Goal: Task Accomplishment & Management: Complete application form

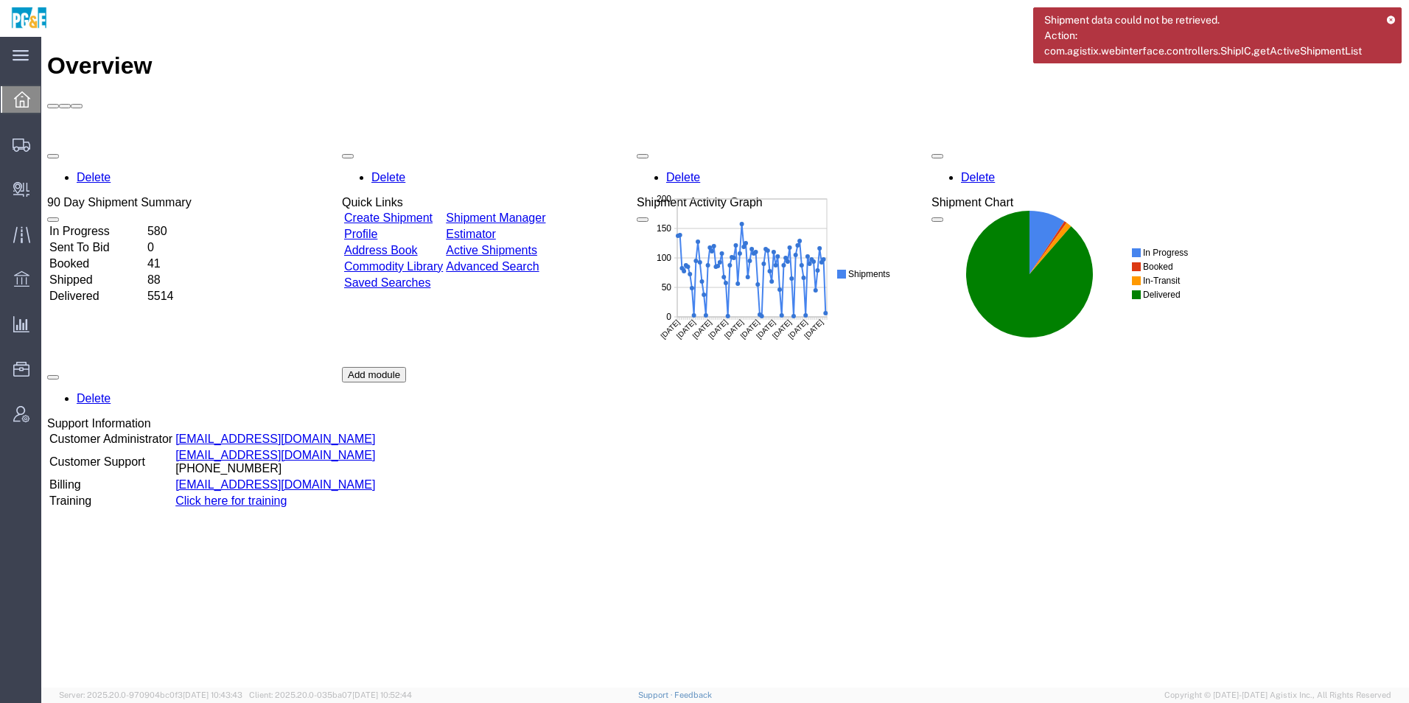
click at [545, 211] on link "Shipment Manager" at bounding box center [495, 217] width 99 height 13
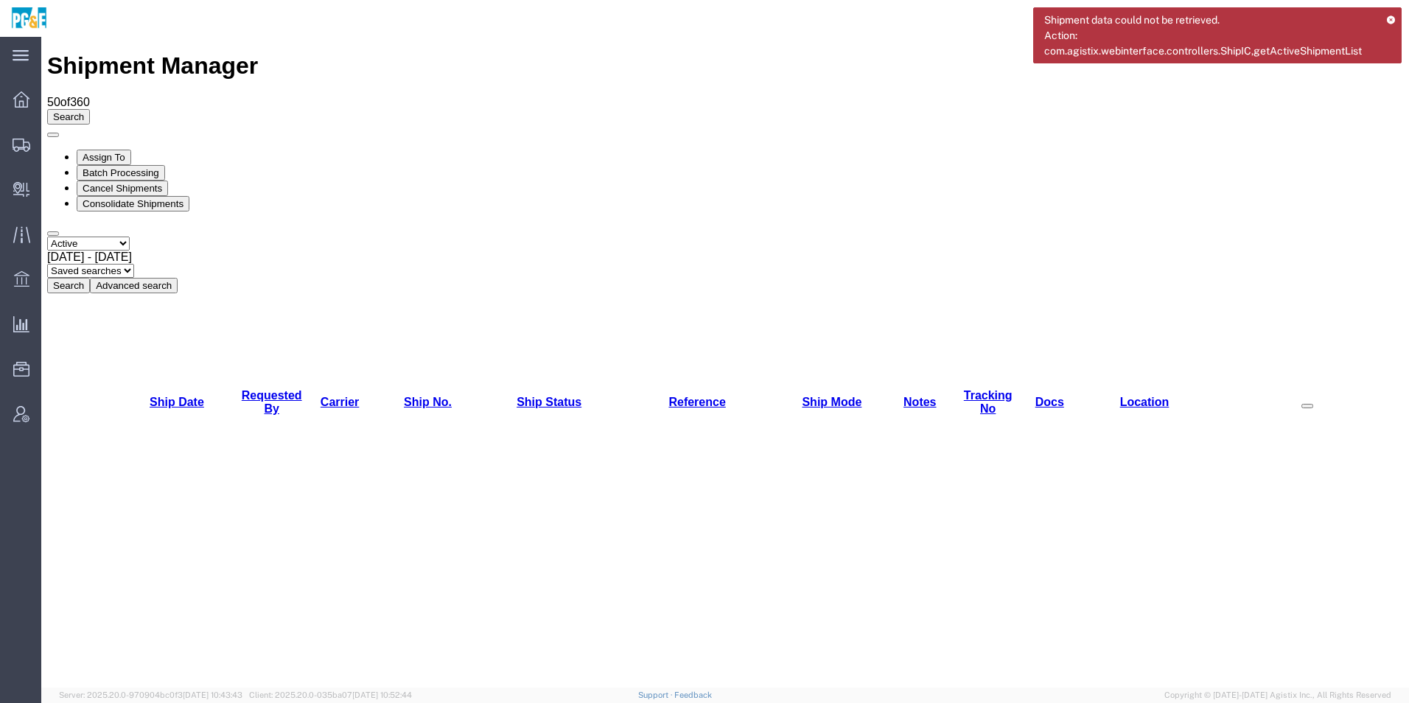
click at [72, 237] on select "Select status Active All Shipments Approved Booked Canceled Delivered Denied Ne…" at bounding box center [88, 244] width 83 height 14
select select "ALL"
click at [47, 237] on select "Select status Active All Shipments Approved Booked Canceled Delivered Denied Ne…" at bounding box center [88, 244] width 83 height 14
click at [132, 251] on span "Sep 2nd 2025 - Oct 2nd 2025" at bounding box center [89, 257] width 85 height 13
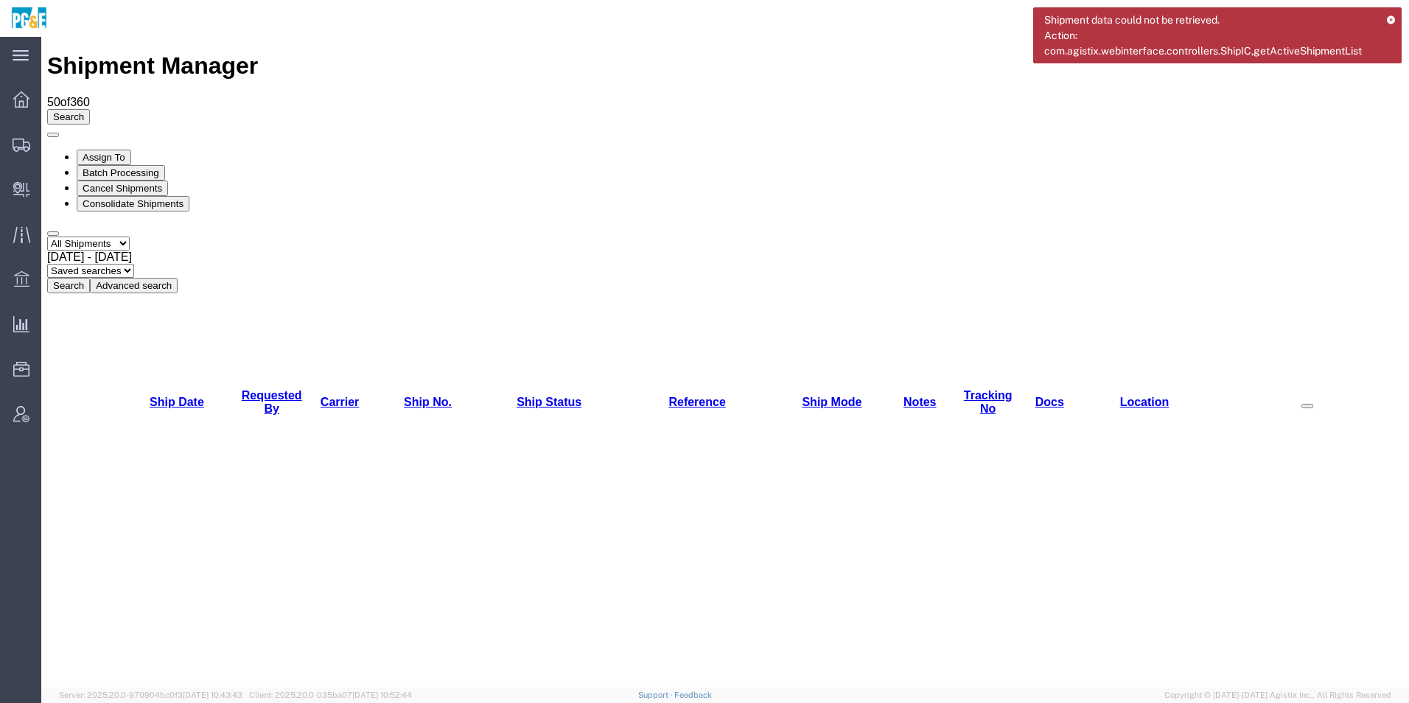
click at [90, 278] on button "Search" at bounding box center [68, 285] width 43 height 15
click at [257, 389] on link "Requested By" at bounding box center [272, 402] width 60 height 26
checkbox input "true"
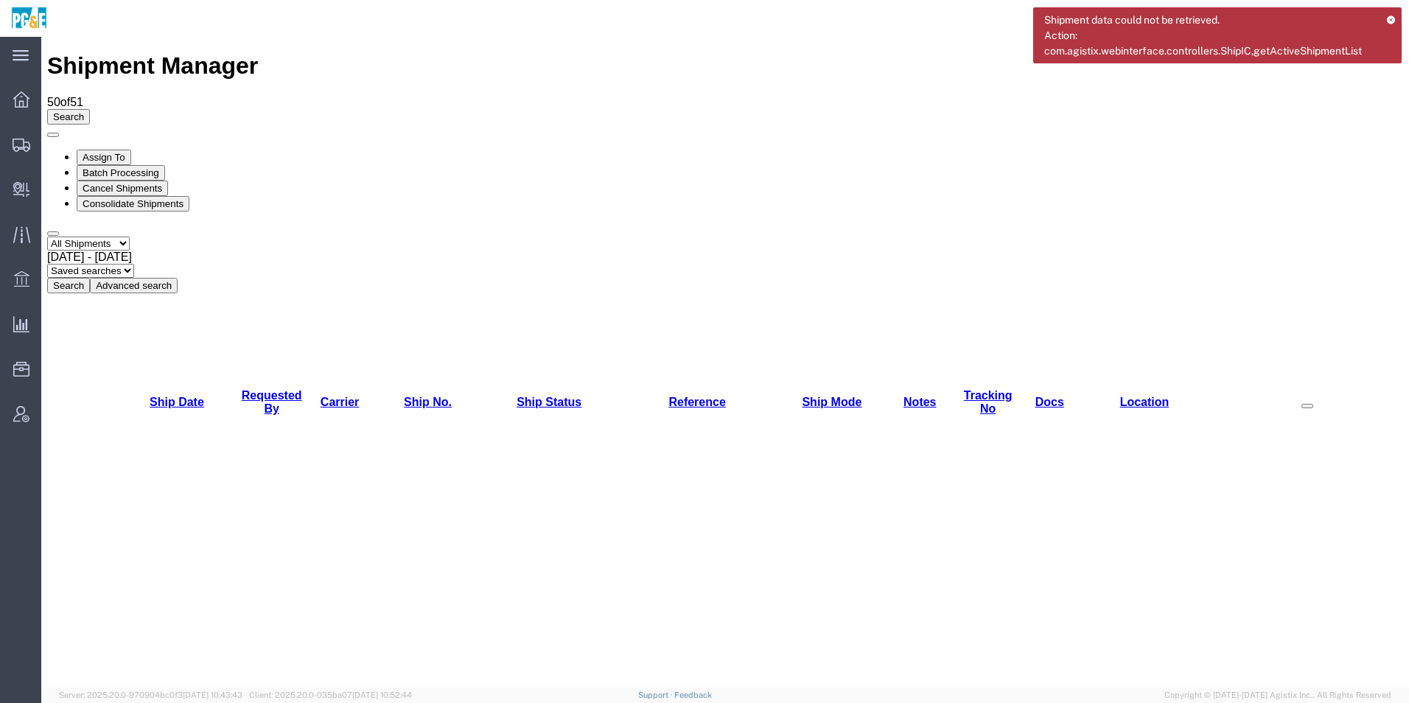
checkbox input "true"
click at [168, 181] on button "Cancel Shipments" at bounding box center [122, 188] width 91 height 15
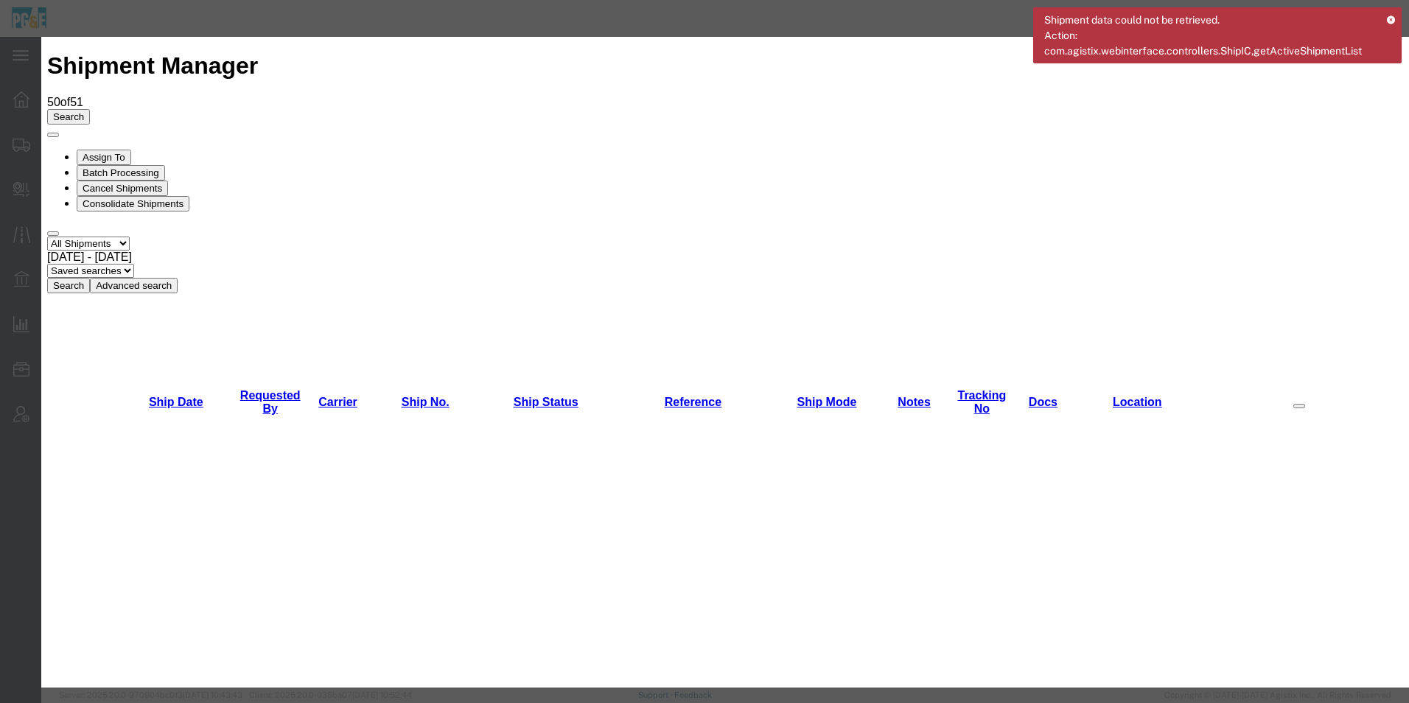
drag, startPoint x: 901, startPoint y: 175, endPoint x: 643, endPoint y: 353, distance: 313.1
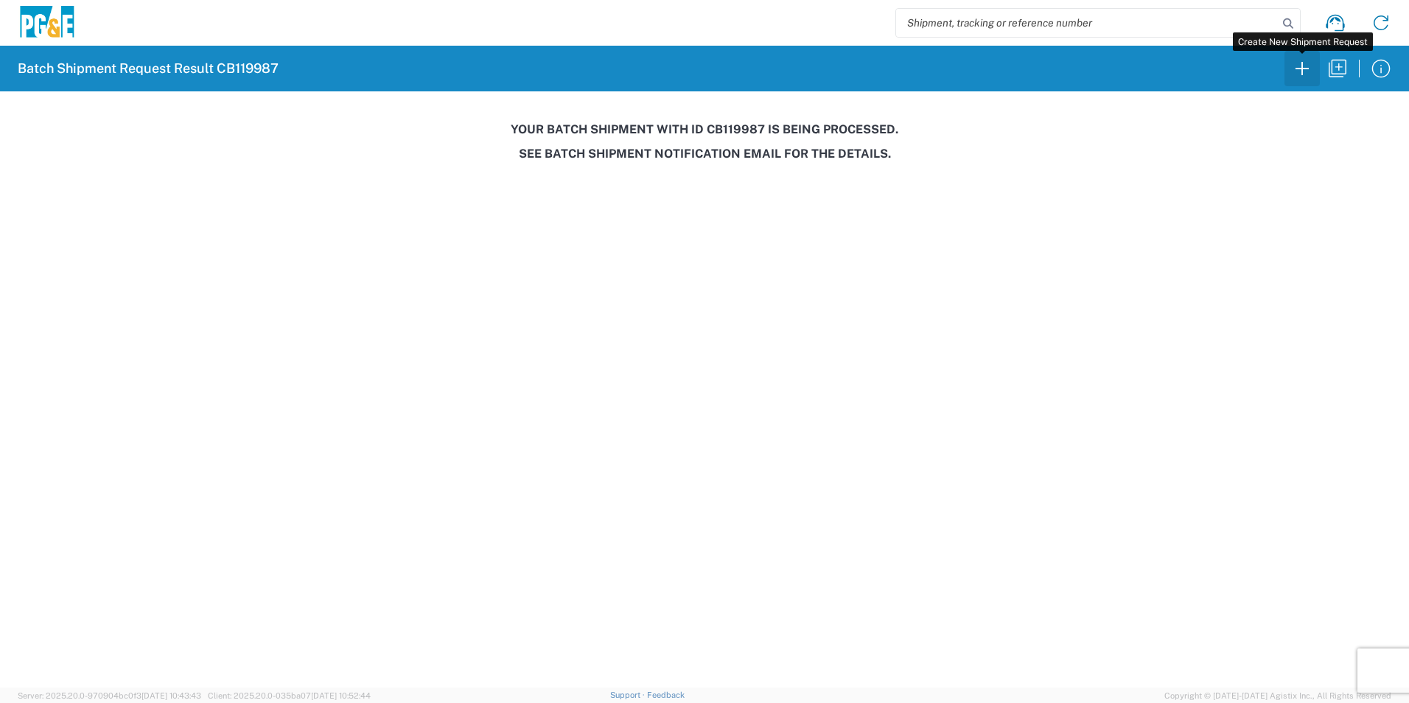
click at [1292, 71] on icon "button" at bounding box center [1302, 69] width 24 height 24
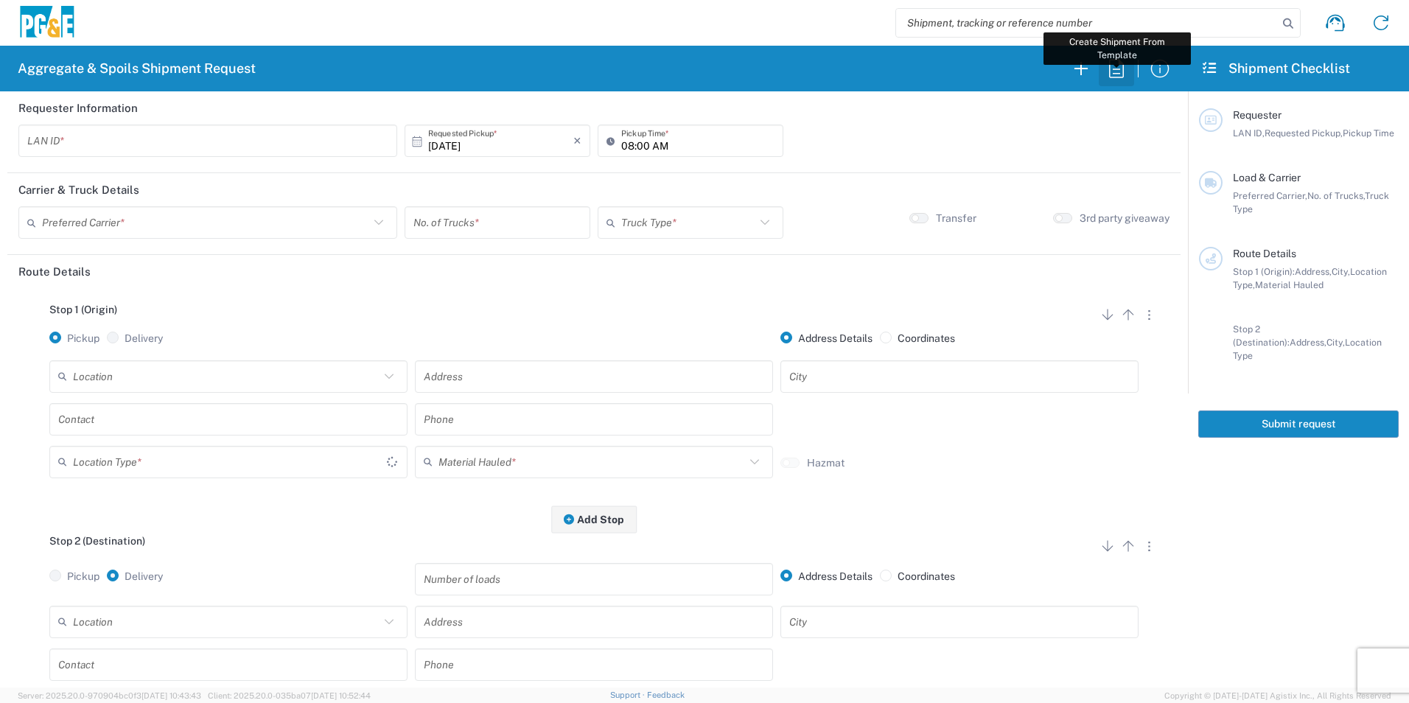
click at [1111, 65] on icon "button" at bounding box center [1117, 69] width 24 height 24
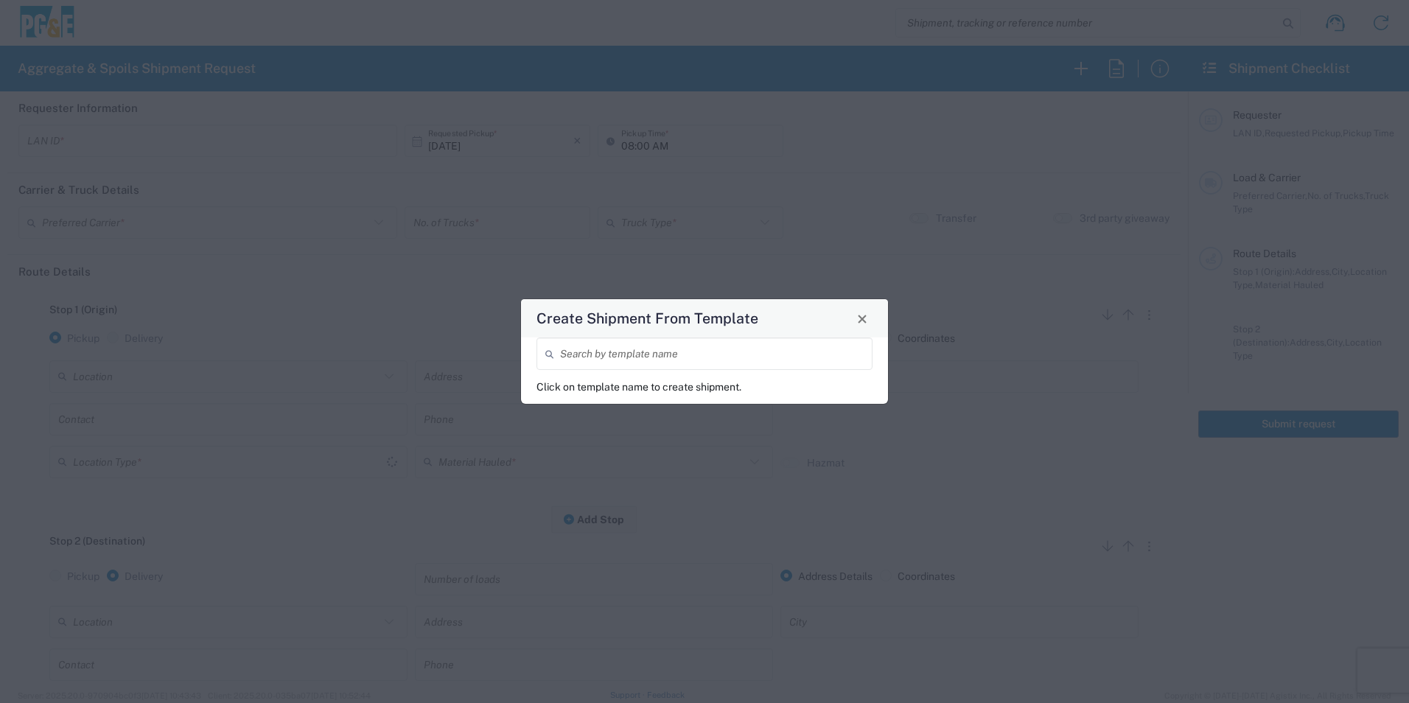
click at [730, 356] on input "search" at bounding box center [712, 354] width 304 height 26
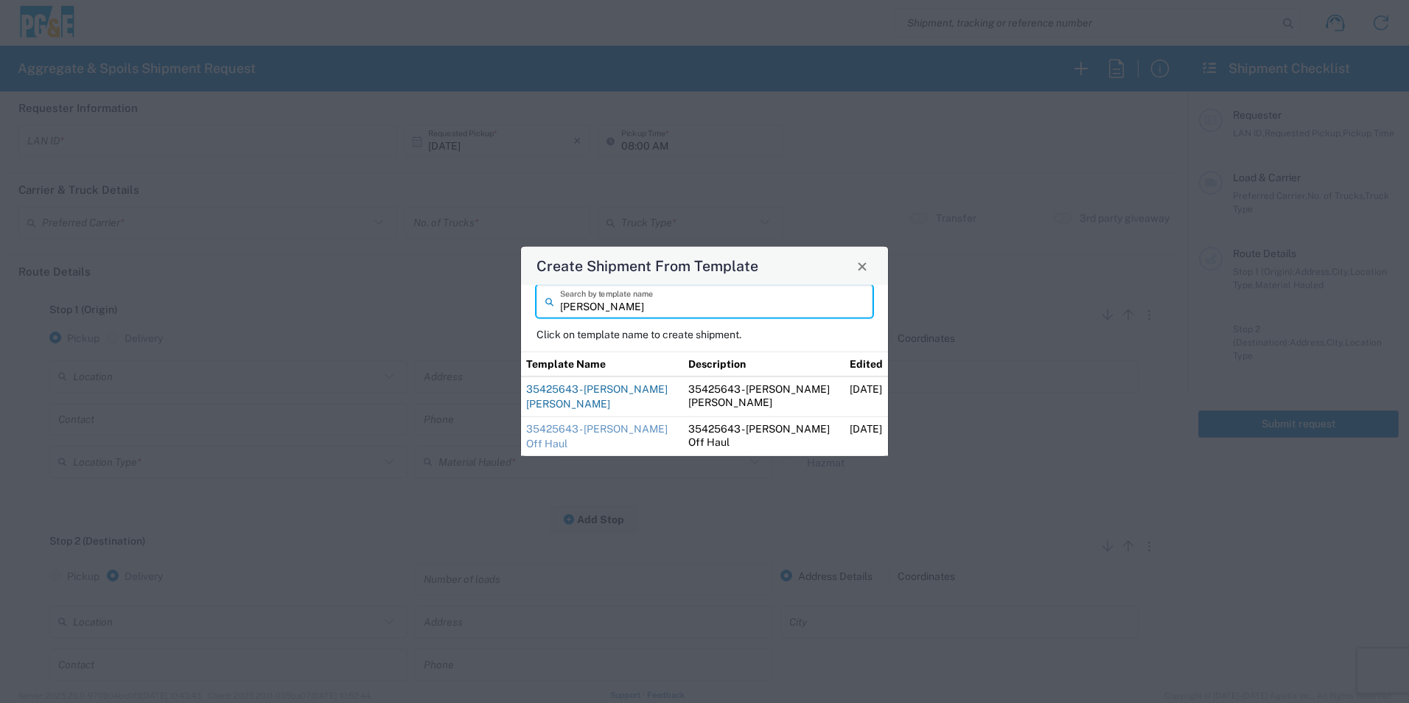
type input "sean"
click at [621, 390] on link "35425643 - Sean Angwin Hay Rd" at bounding box center [596, 396] width 141 height 27
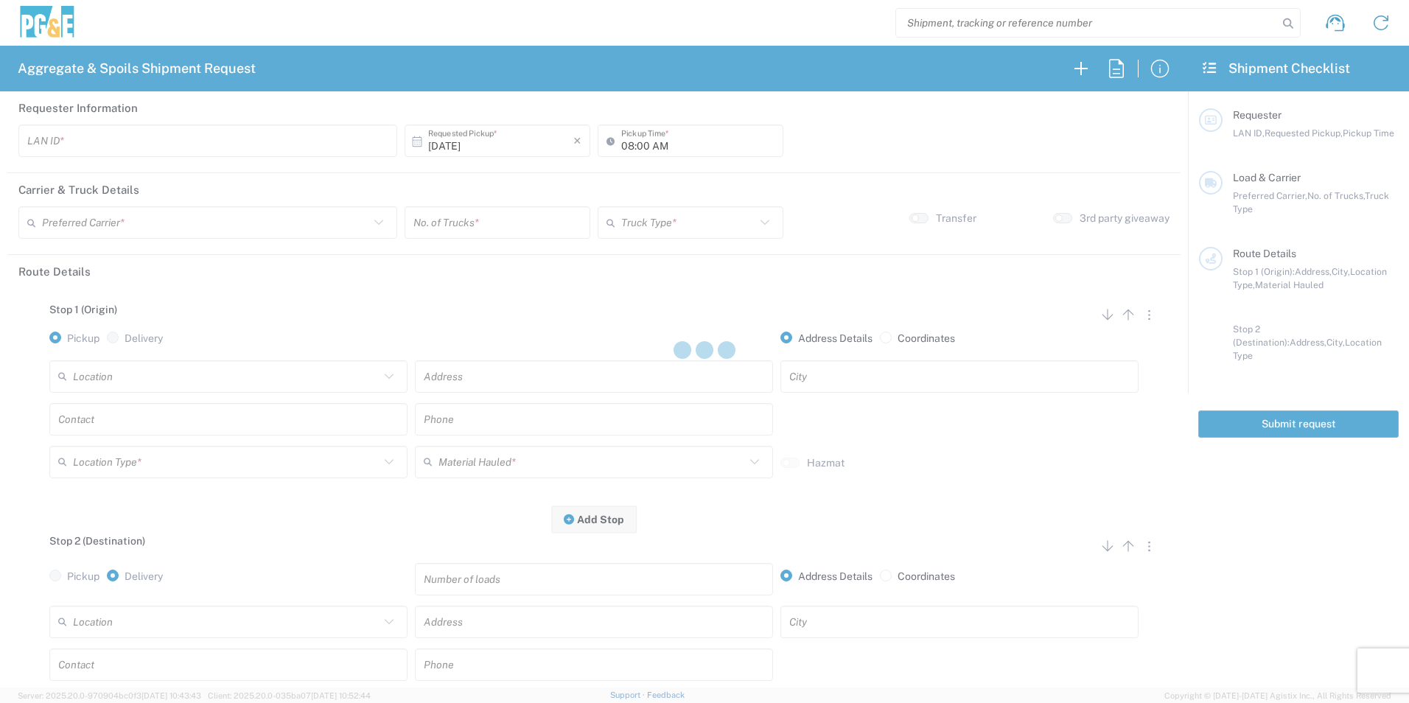
type input "CSGA"
type input "06:30 AM"
type input "[PERSON_NAME] Trucking"
type input "Super Dump"
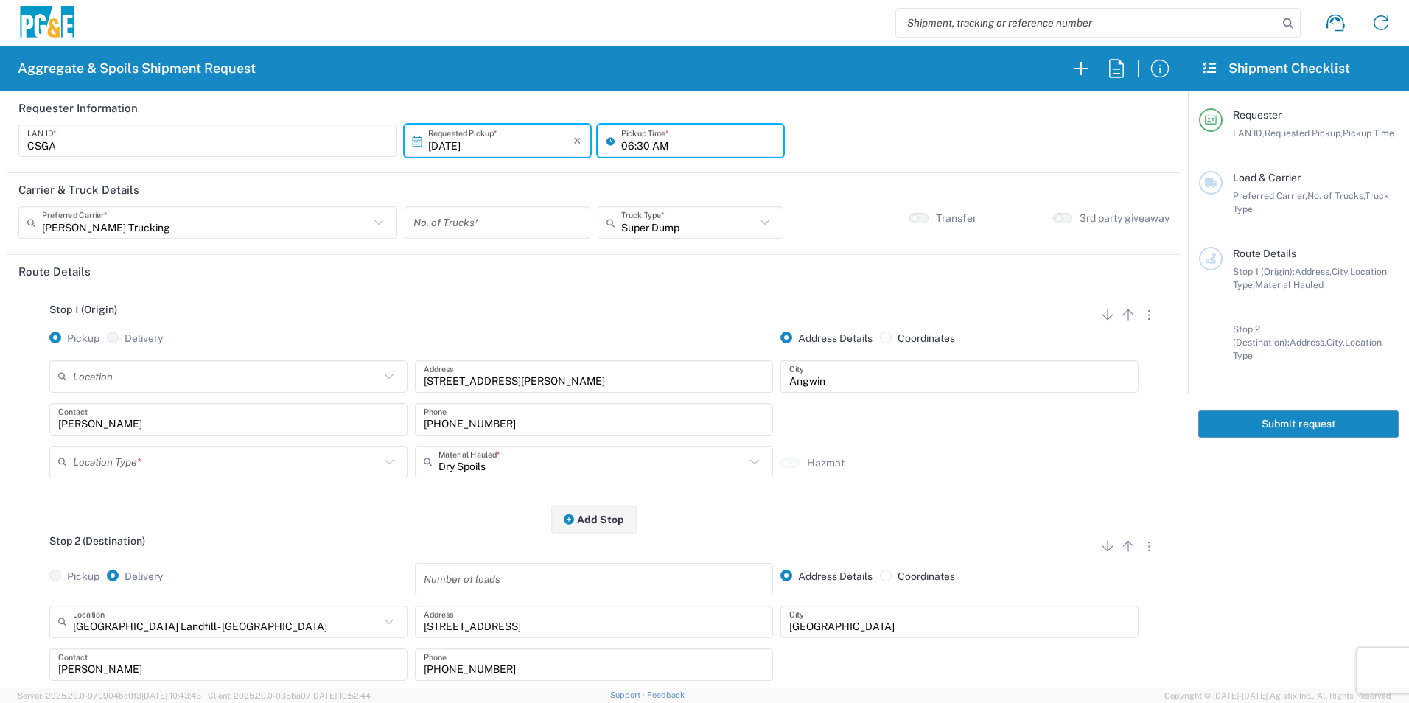
click at [625, 144] on input "06:30 AM" at bounding box center [697, 141] width 153 height 26
click at [634, 147] on input "07:30 AM" at bounding box center [697, 141] width 153 height 26
type input "07:00 AM"
click at [444, 231] on input "number" at bounding box center [497, 223] width 168 height 26
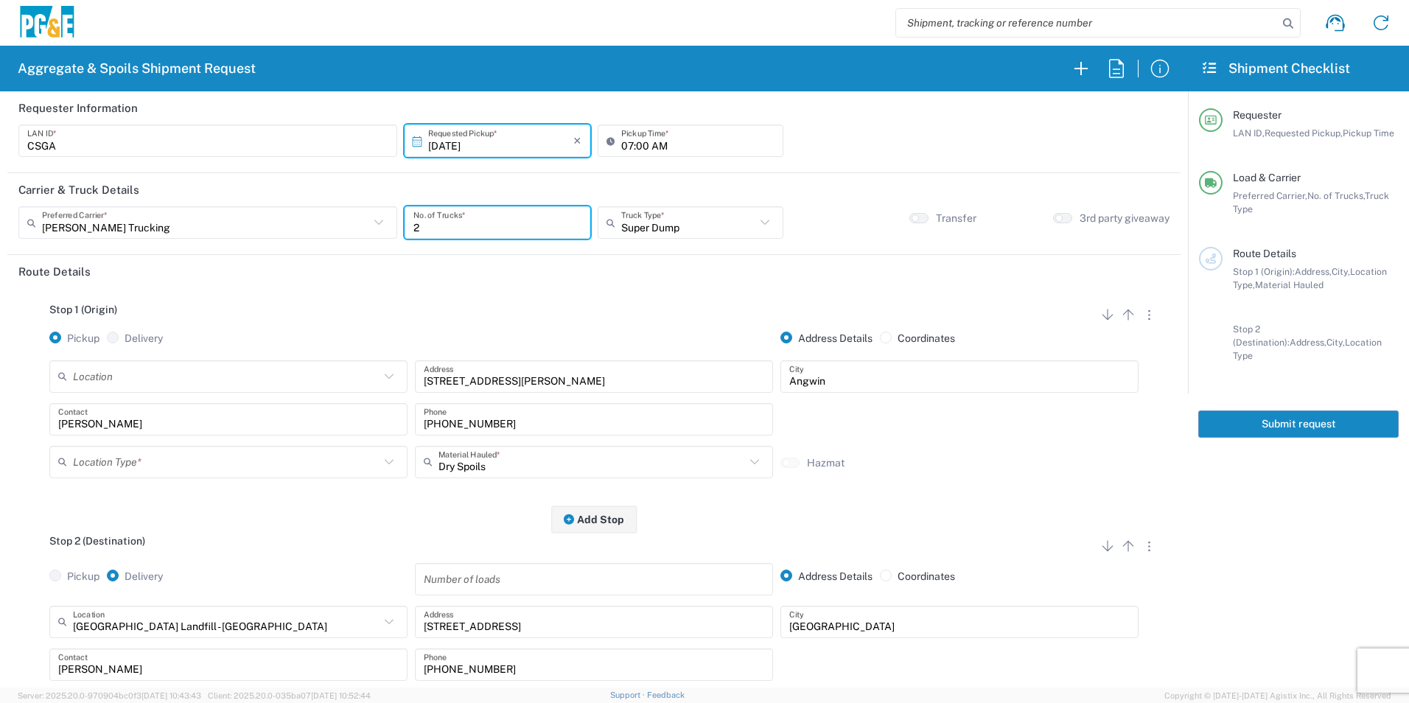
type input "2"
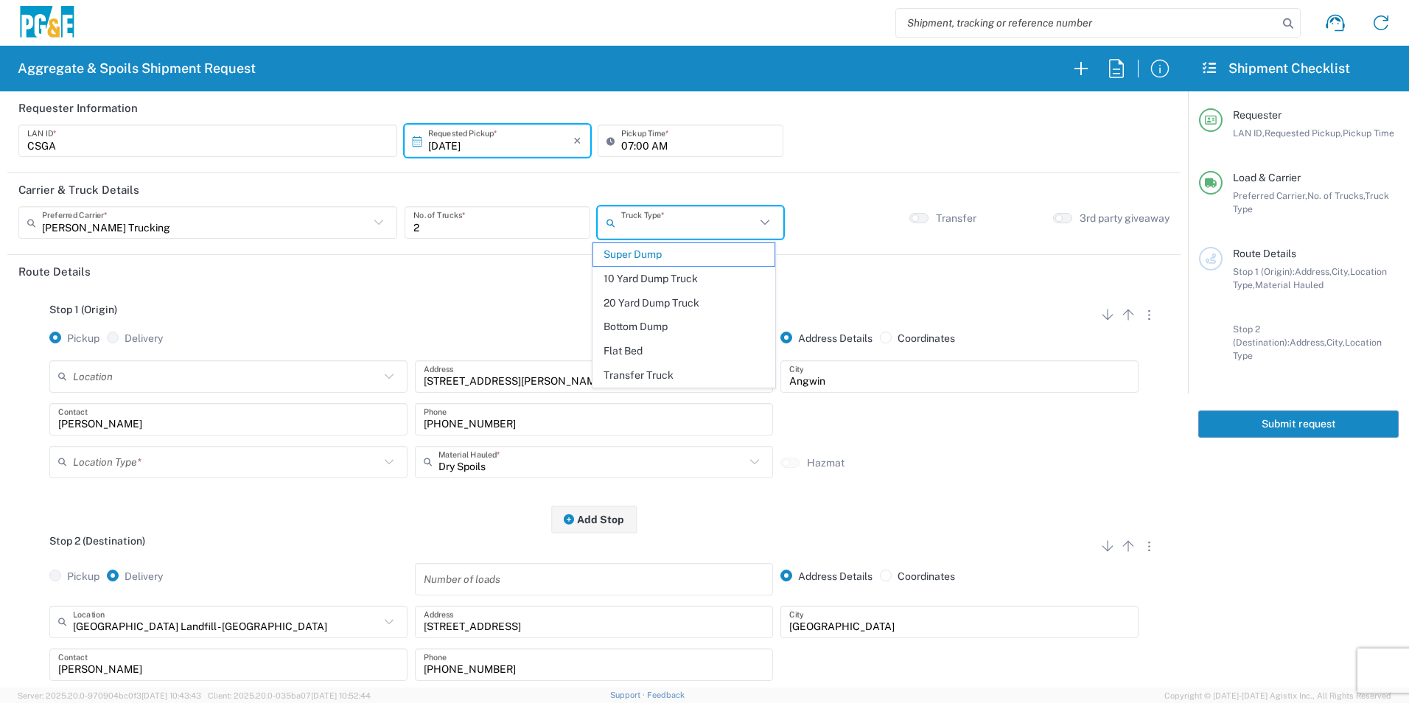
click at [646, 222] on input "text" at bounding box center [688, 223] width 134 height 26
click at [664, 281] on span "10 Yard Dump Truck" at bounding box center [683, 278] width 181 height 23
type input "10 Yard Dump Truck"
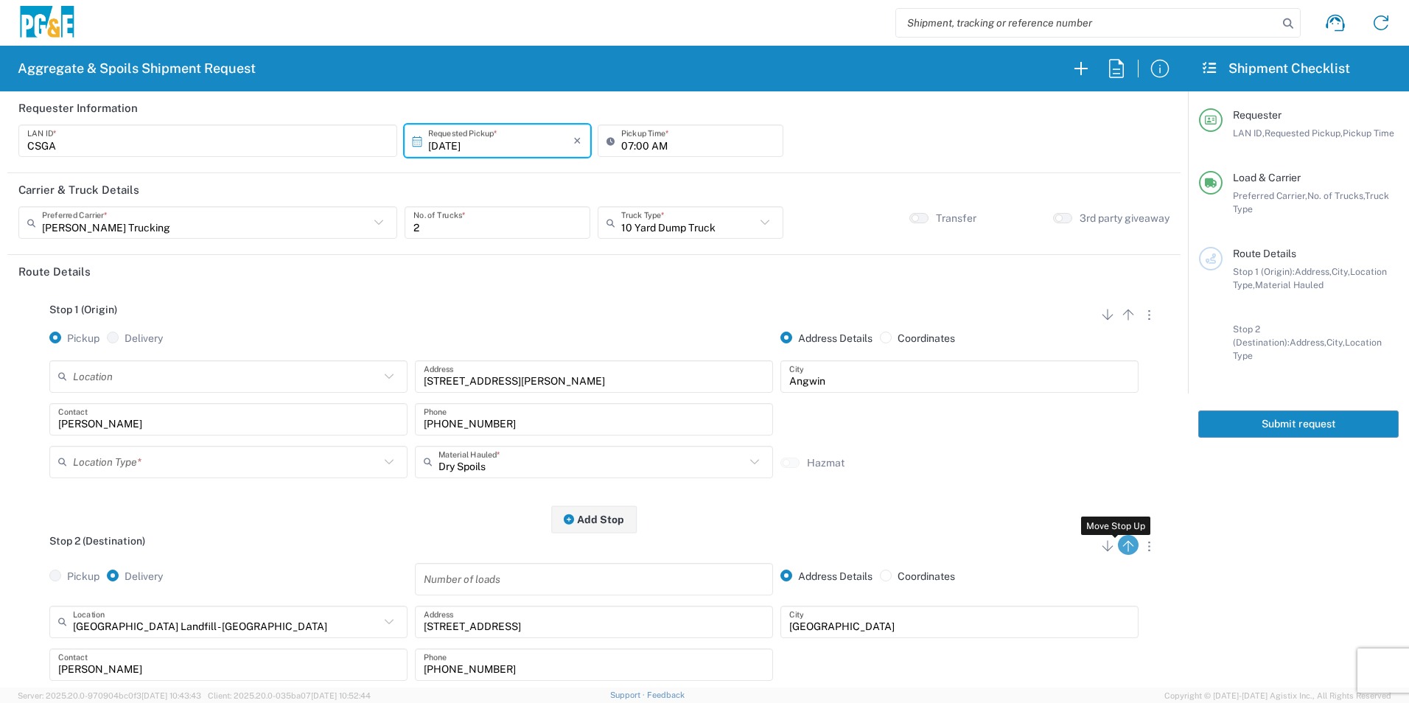
click at [1121, 553] on icon "button" at bounding box center [1128, 546] width 18 height 18
radio input "false"
radio input "true"
radio input "false"
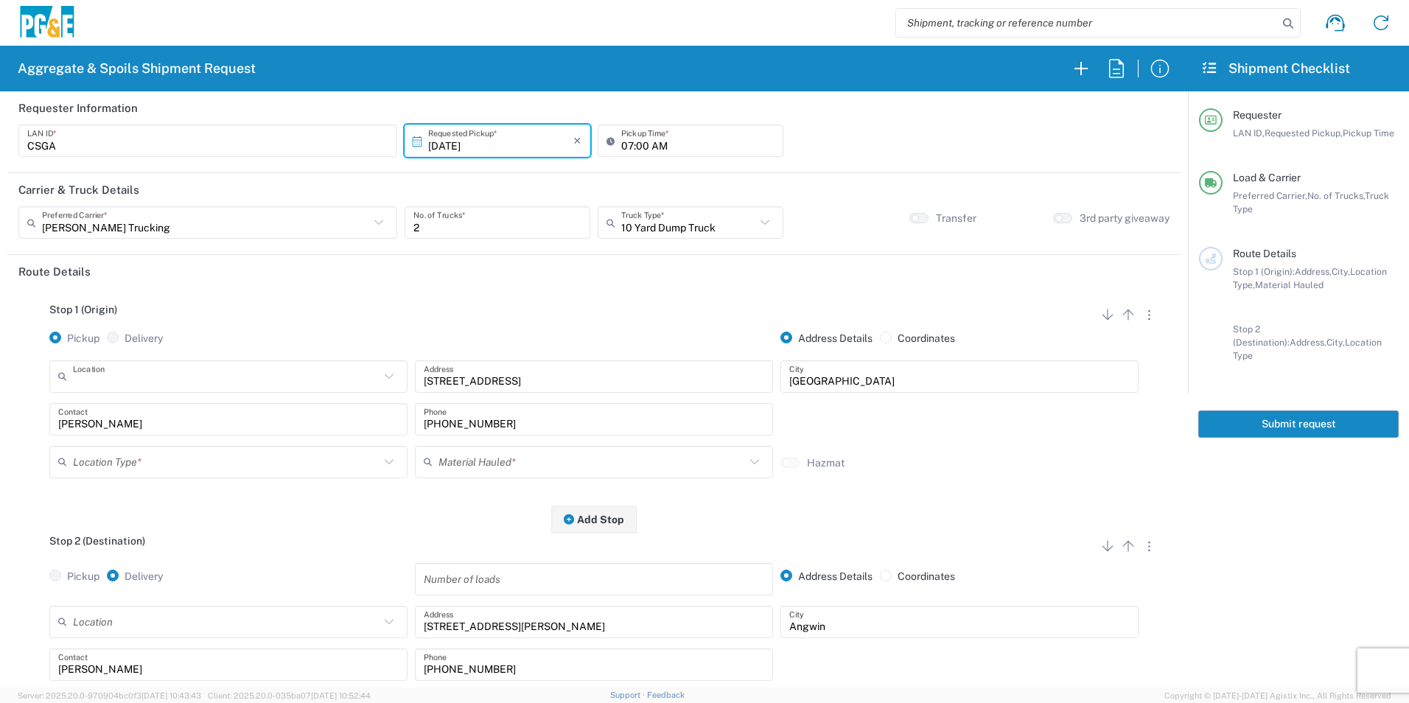
click at [296, 367] on input "text" at bounding box center [226, 376] width 307 height 26
click at [176, 410] on span "Mark West Quarry" at bounding box center [227, 409] width 351 height 23
type input "Mark West Quarry"
type input "4611 Porter Creek Rd"
type input "Santa Rosa"
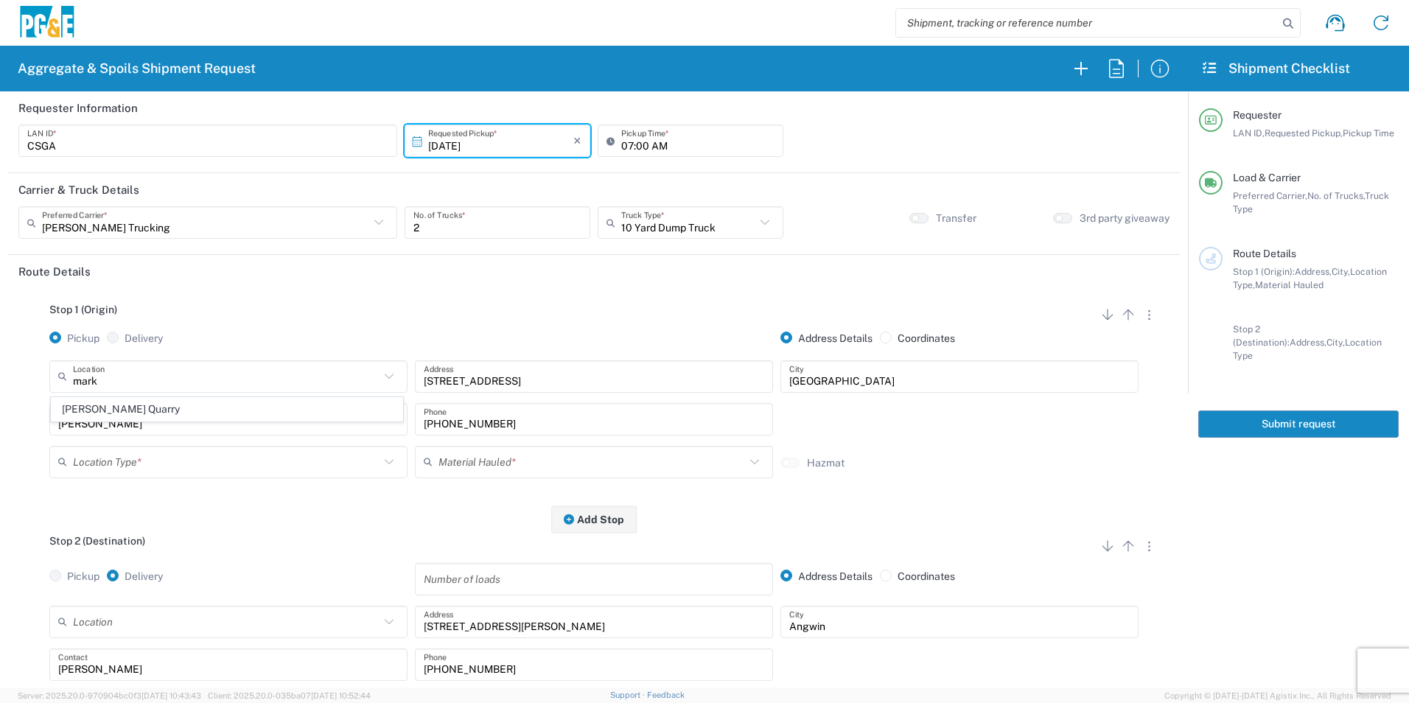
type input "Quarry"
click at [495, 461] on input "text" at bounding box center [591, 462] width 307 height 26
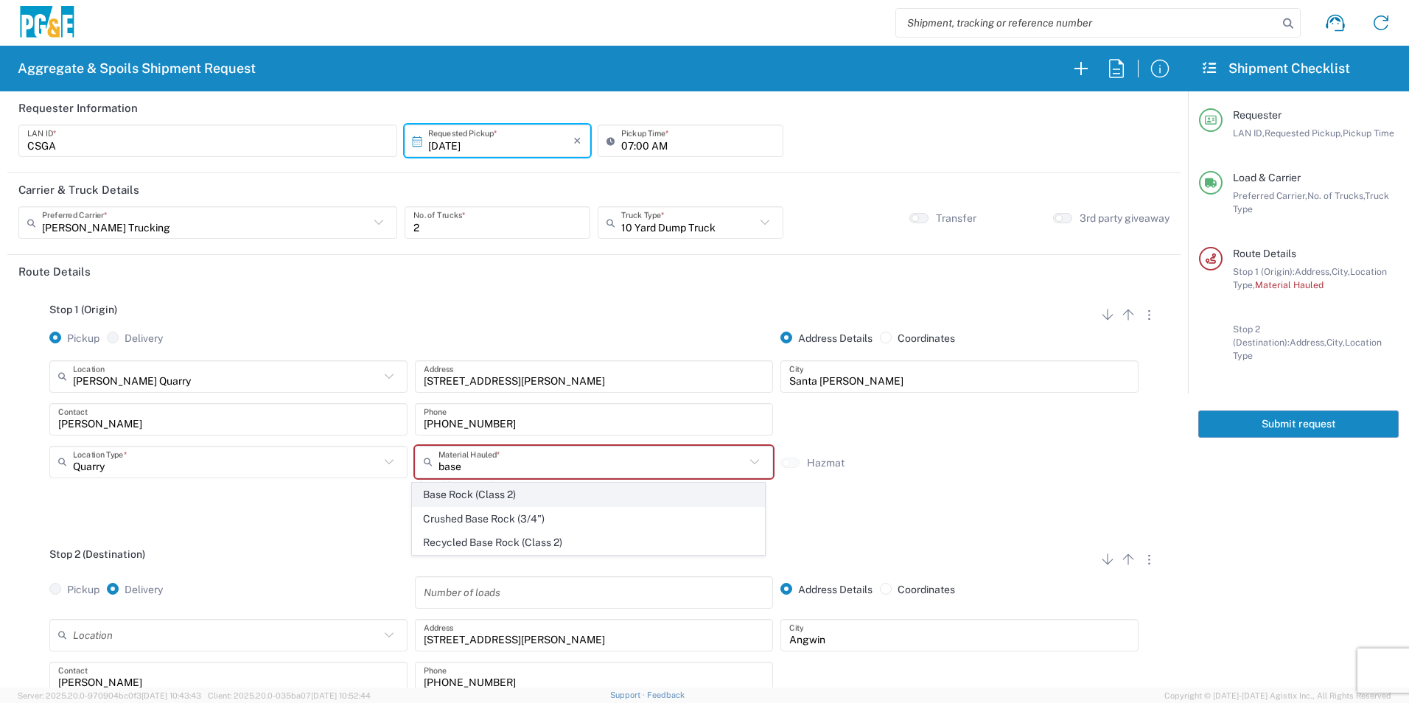
click at [539, 494] on span "Base Rock (Class 2)" at bounding box center [588, 494] width 351 height 23
type input "Base Rock (Class 2)"
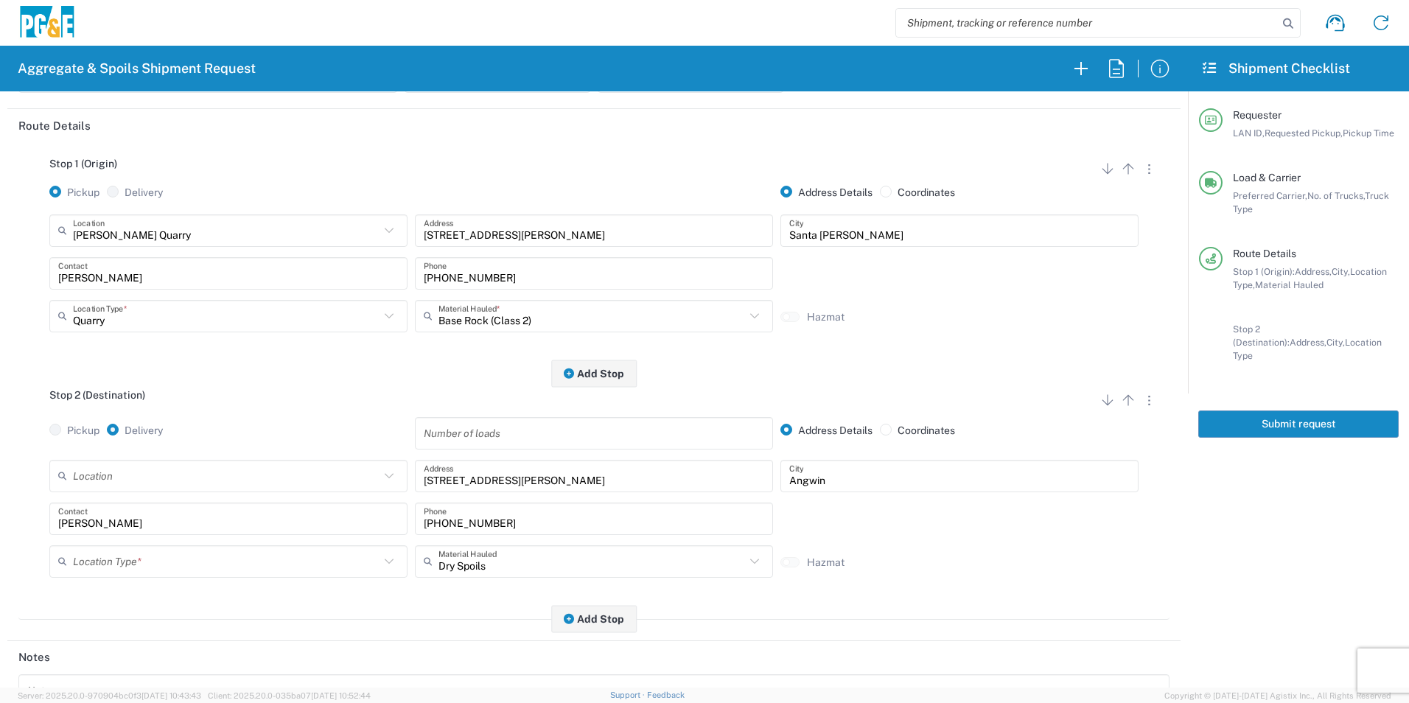
scroll to position [147, 0]
click at [94, 570] on input "text" at bounding box center [226, 560] width 307 height 26
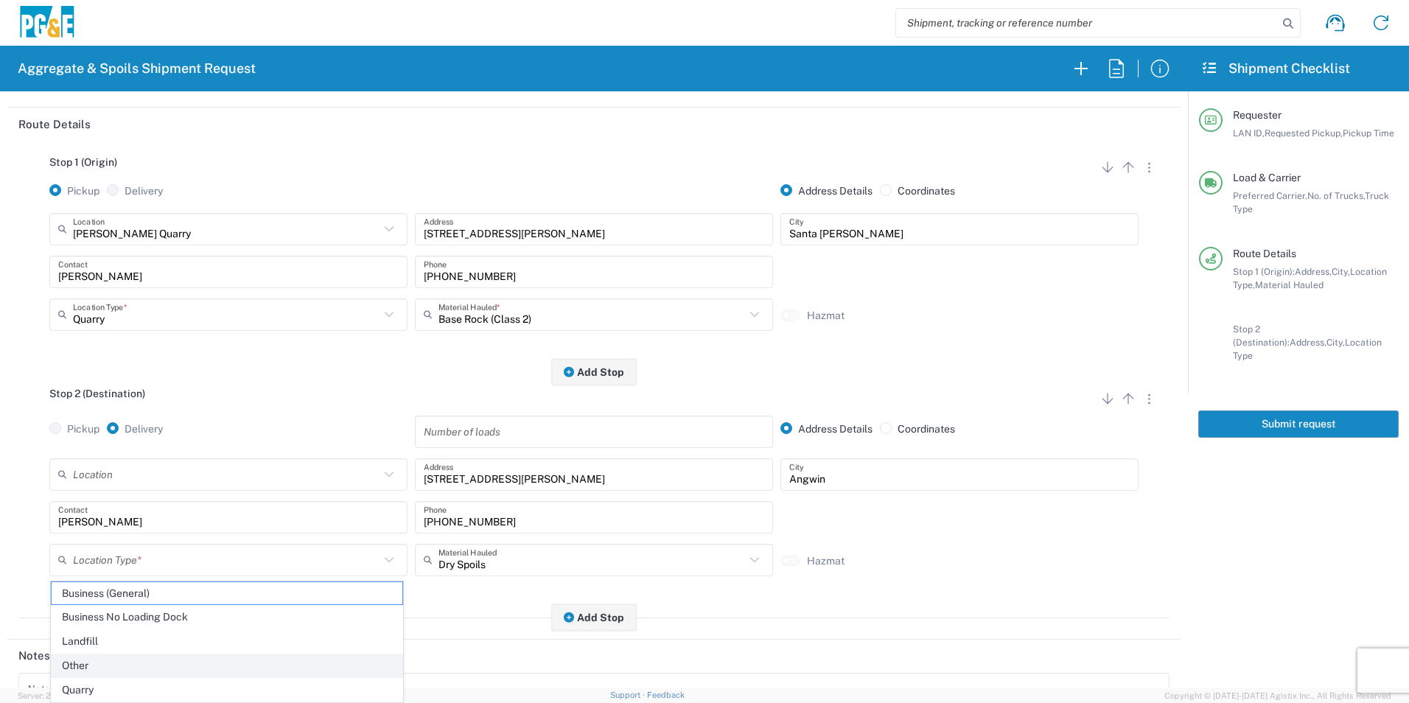
click at [88, 660] on span "Other" at bounding box center [227, 665] width 351 height 23
type input "Other"
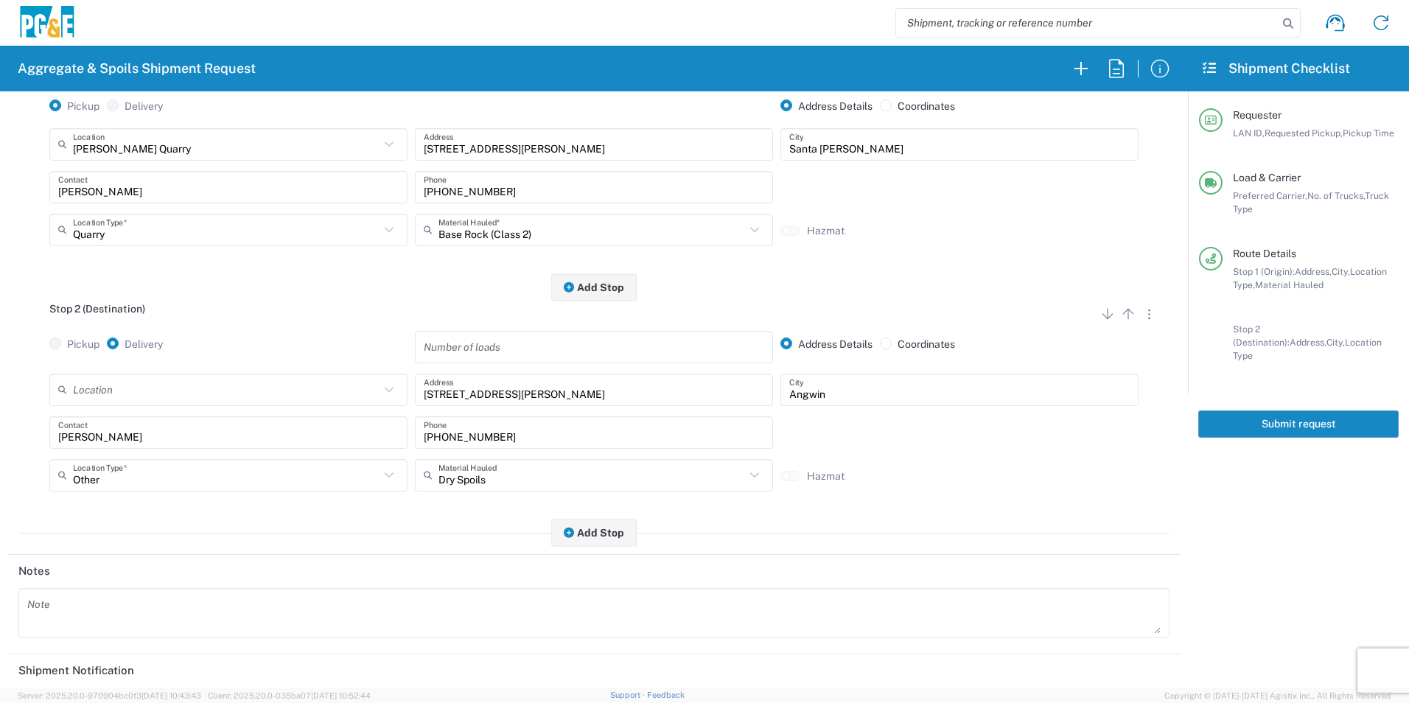
scroll to position [426, 0]
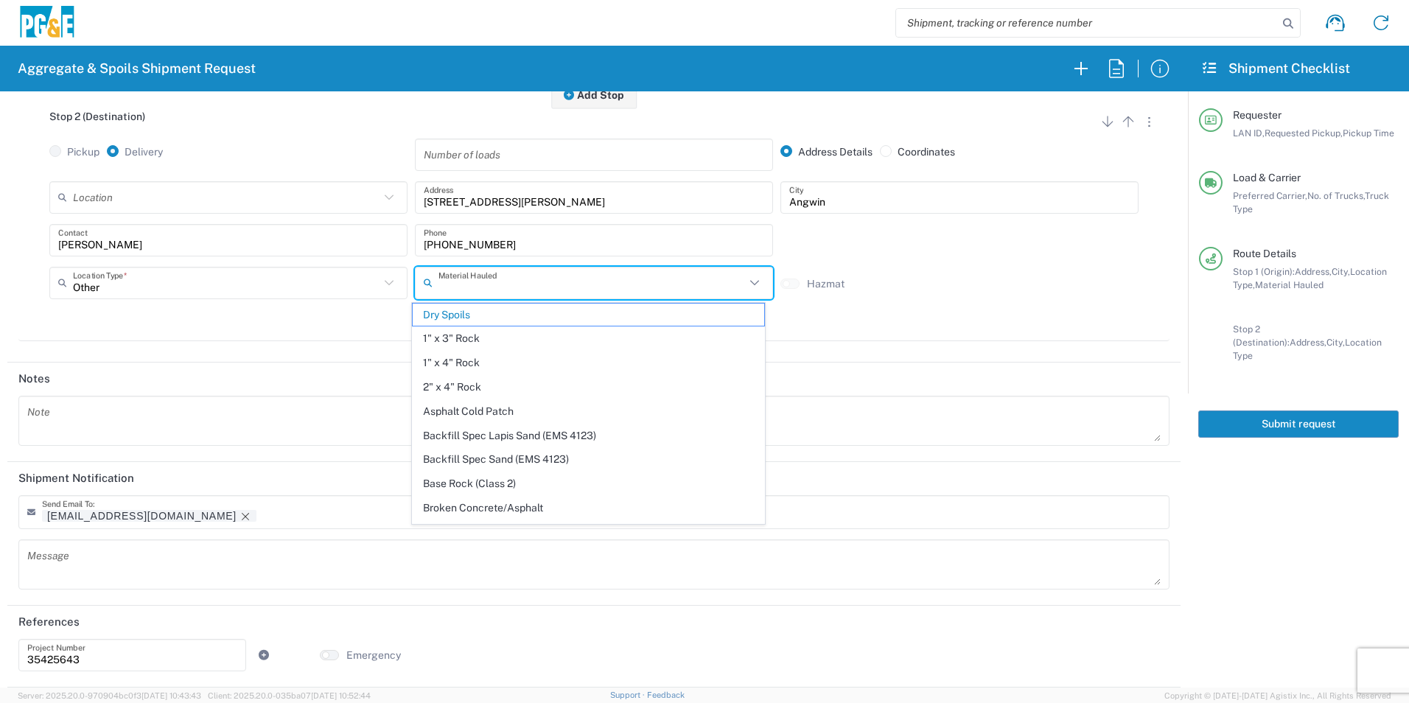
click at [592, 279] on input "text" at bounding box center [591, 283] width 307 height 26
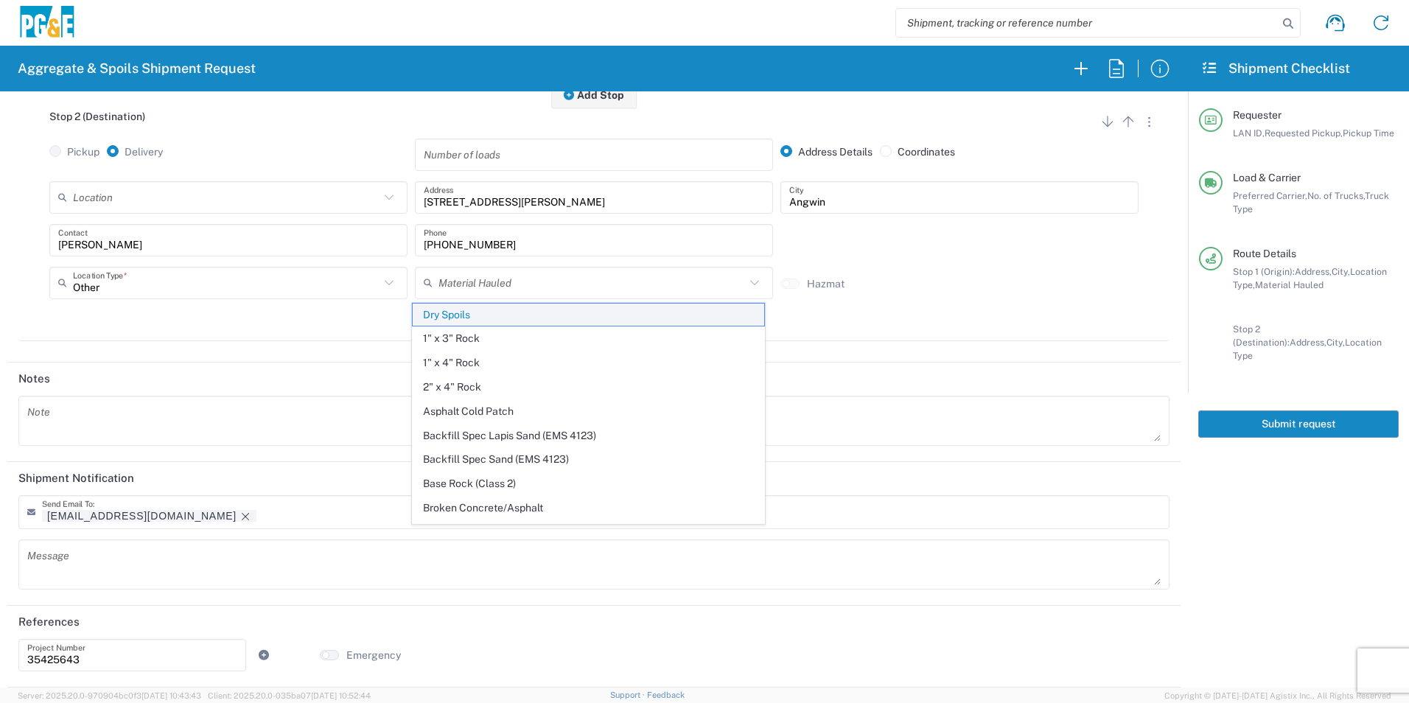
click at [458, 315] on span "Dry Spoils" at bounding box center [588, 315] width 351 height 23
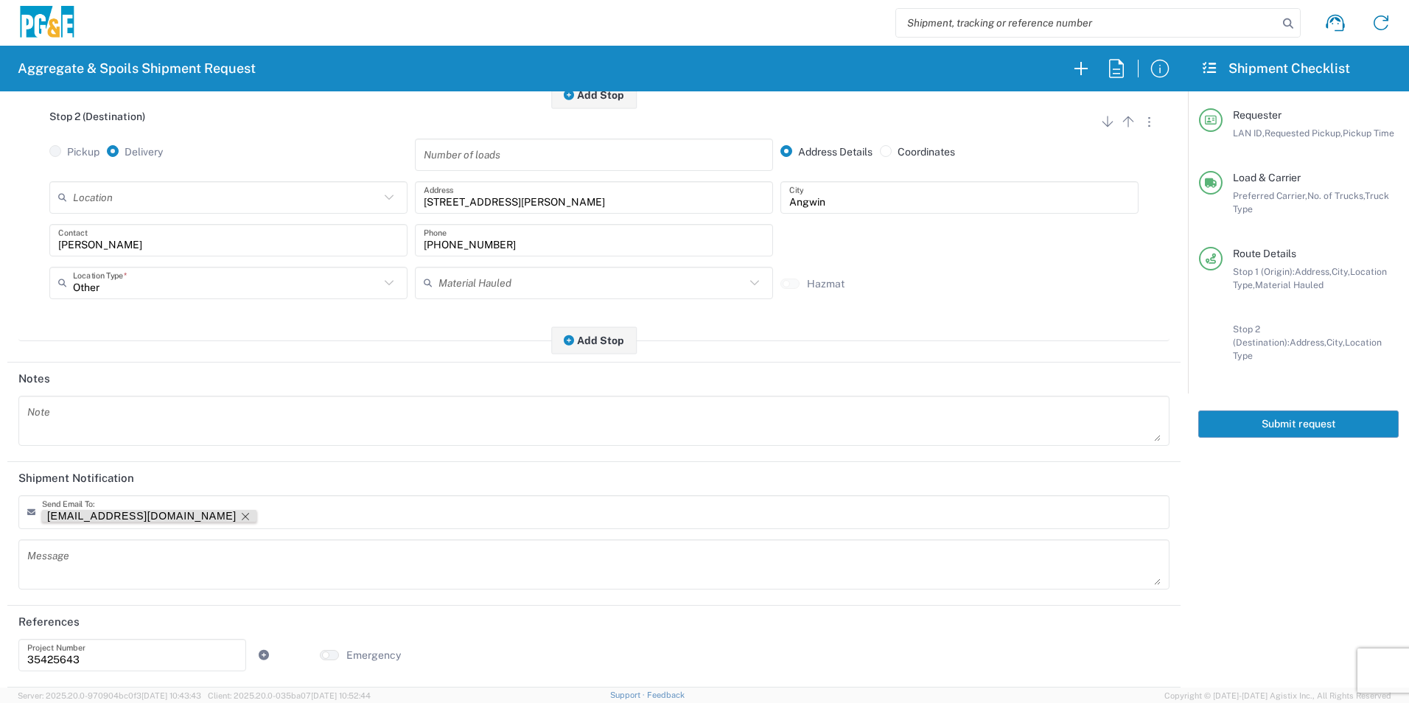
click at [239, 513] on icon "Remove tag" at bounding box center [245, 517] width 12 height 12
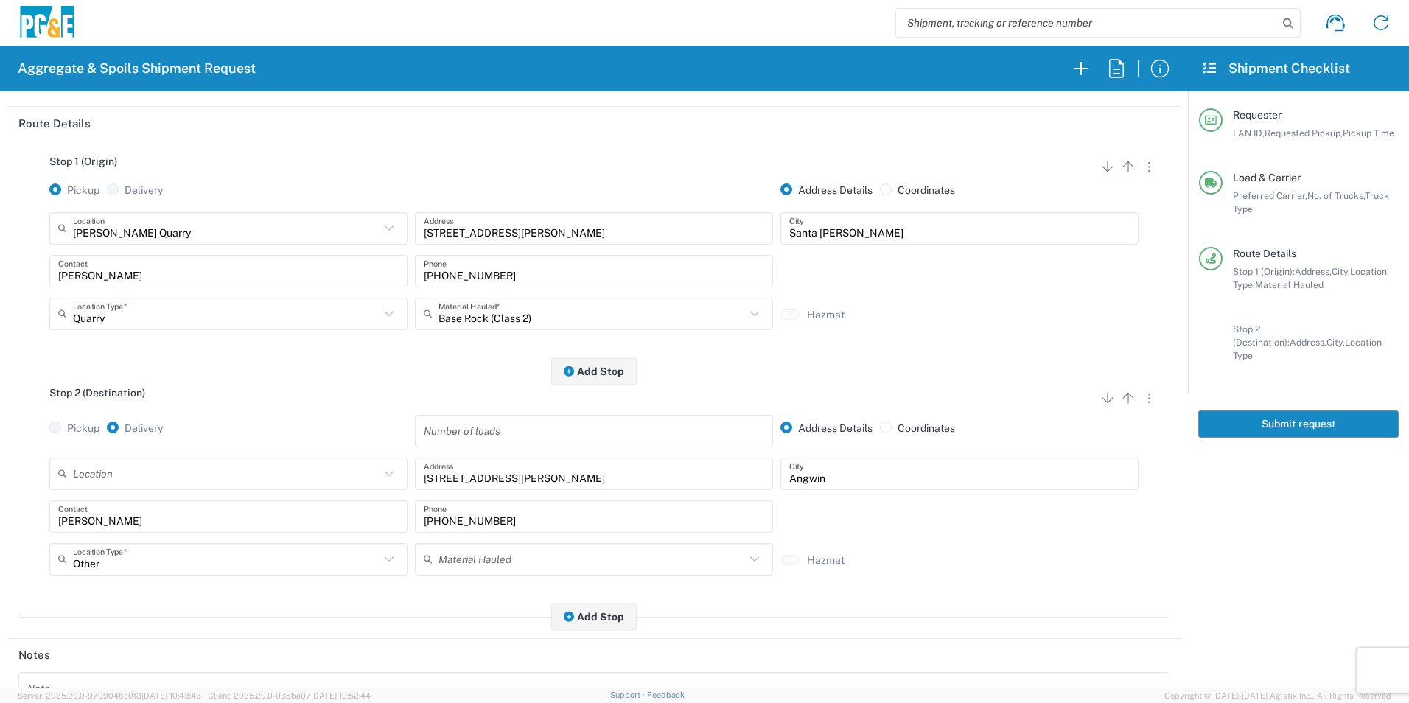
scroll to position [0, 0]
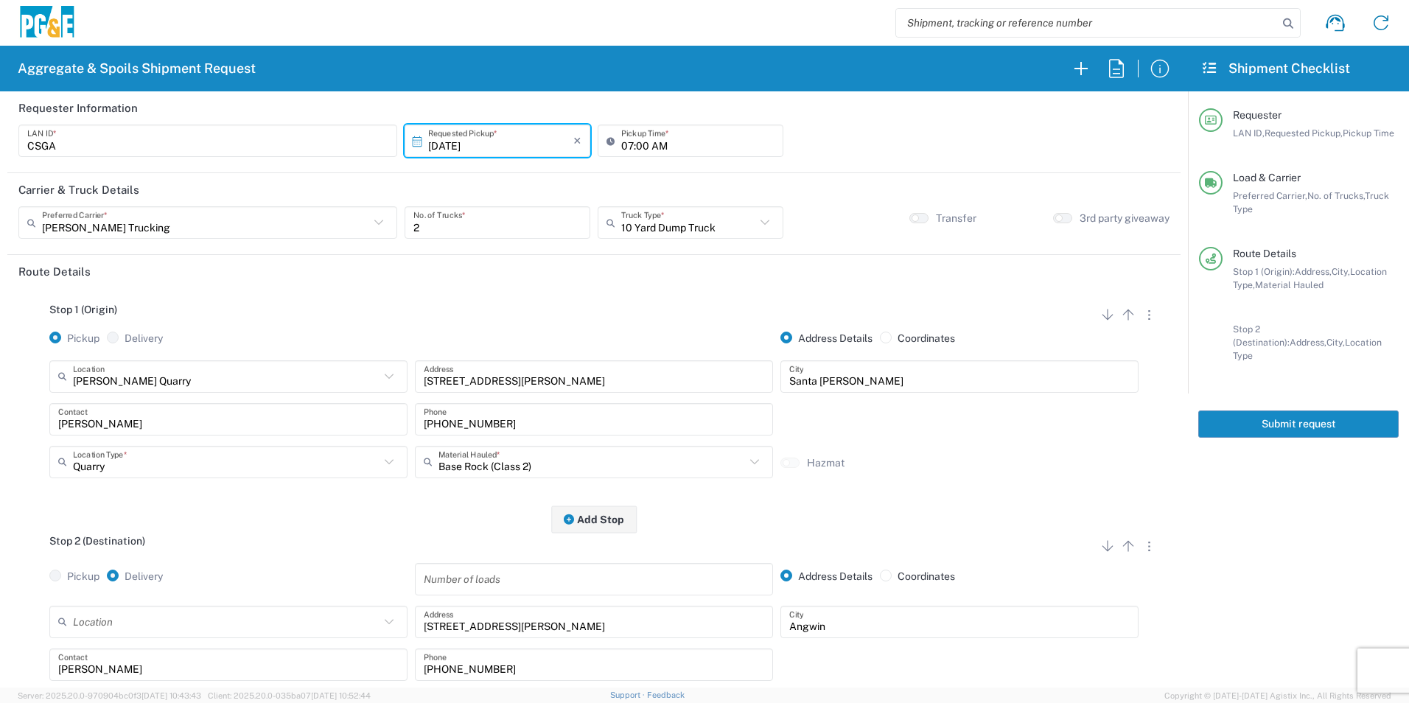
click at [1276, 411] on button "Submit request" at bounding box center [1298, 423] width 200 height 27
